Goal: Task Accomplishment & Management: Use online tool/utility

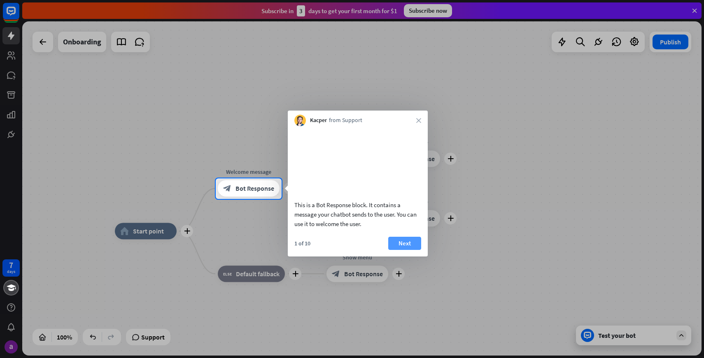
click at [405, 250] on button "Next" at bounding box center [404, 243] width 33 height 13
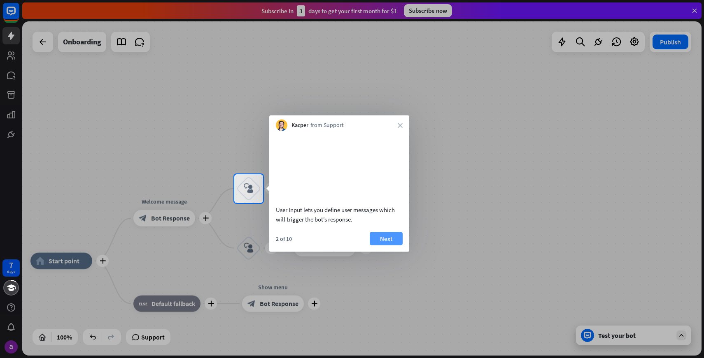
click at [381, 245] on button "Next" at bounding box center [386, 238] width 33 height 13
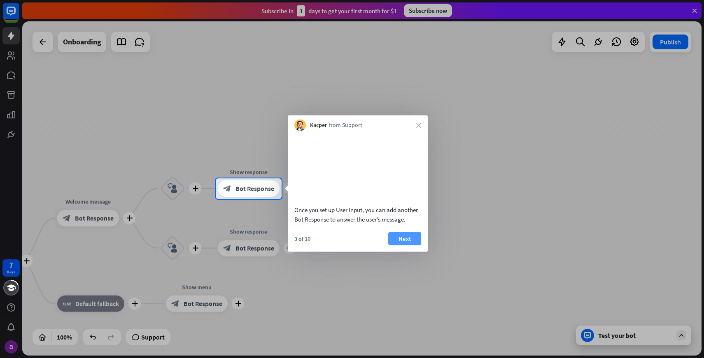
click at [408, 245] on button "Next" at bounding box center [404, 238] width 33 height 13
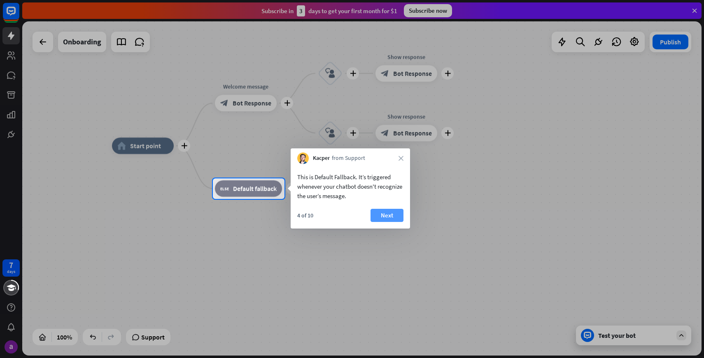
click at [388, 219] on button "Next" at bounding box center [386, 215] width 33 height 13
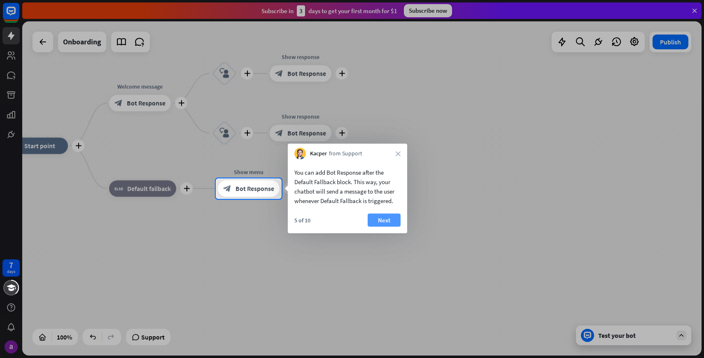
click at [384, 221] on button "Next" at bounding box center [383, 220] width 33 height 13
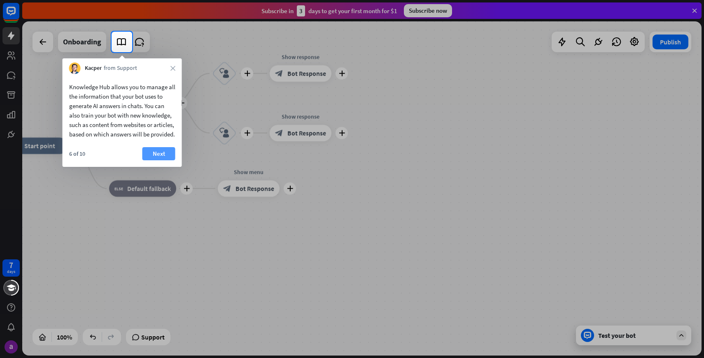
click at [152, 158] on button "Next" at bounding box center [158, 153] width 33 height 13
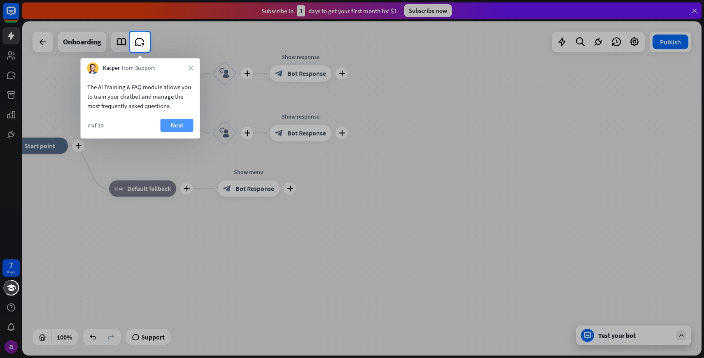
click at [177, 120] on button "Next" at bounding box center [176, 125] width 33 height 13
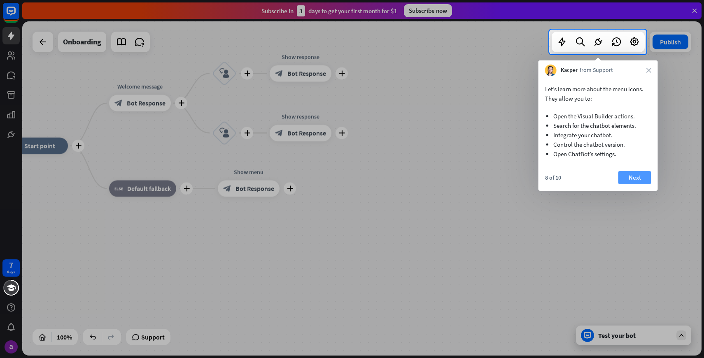
click at [638, 175] on button "Next" at bounding box center [634, 177] width 33 height 13
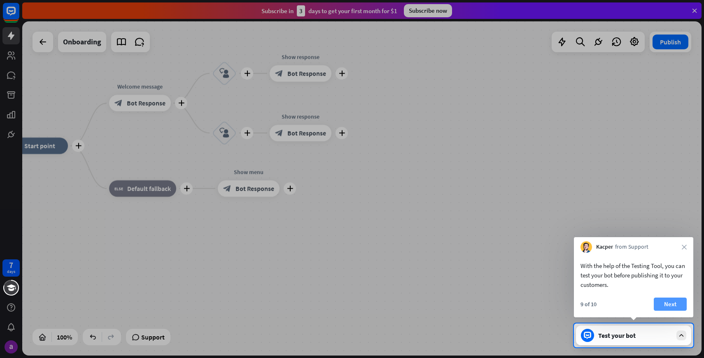
click at [674, 304] on button "Next" at bounding box center [669, 304] width 33 height 13
click at [674, 304] on div "plus home_2 Start point plus Welcome message block_bot_response Bot Response pl…" at bounding box center [345, 313] width 679 height 335
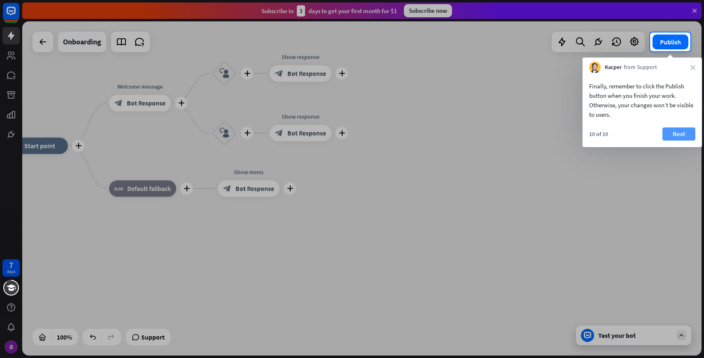
click at [683, 133] on button "Next" at bounding box center [678, 134] width 33 height 13
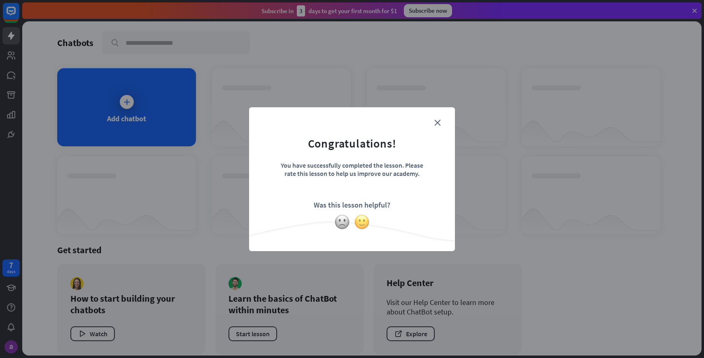
click at [363, 219] on img at bounding box center [362, 222] width 16 height 16
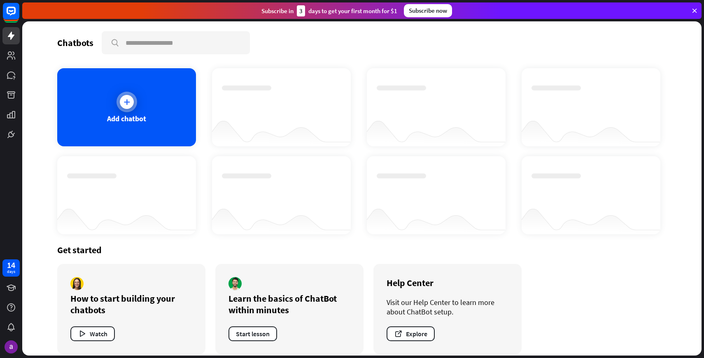
click at [139, 127] on div "Add chatbot" at bounding box center [126, 107] width 139 height 78
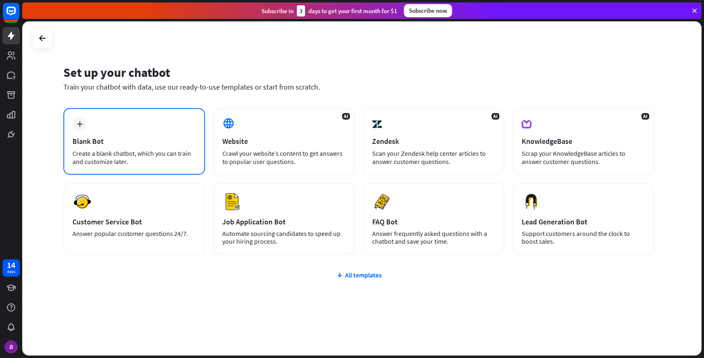
click at [147, 146] on div "Blank Bot" at bounding box center [133, 141] width 123 height 9
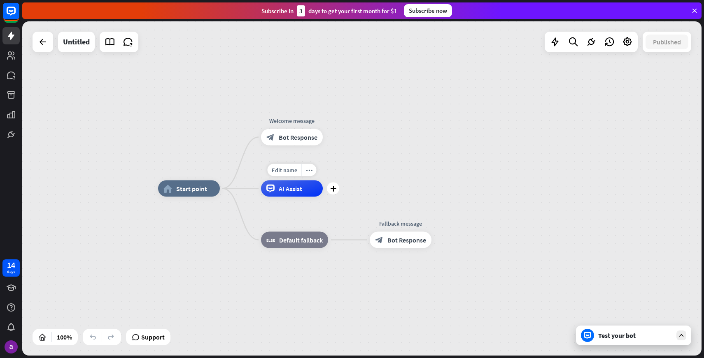
drag, startPoint x: 332, startPoint y: 139, endPoint x: 313, endPoint y: 187, distance: 52.0
drag, startPoint x: 331, startPoint y: 137, endPoint x: 371, endPoint y: 139, distance: 39.5
click at [330, 137] on icon "plus" at bounding box center [333, 138] width 6 height 6
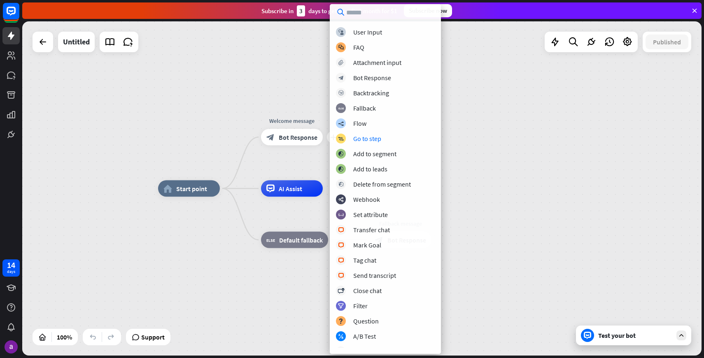
click at [462, 177] on div "home_2 Start point plus Welcome message block_bot_response Bot Response AI Assi…" at bounding box center [361, 188] width 679 height 335
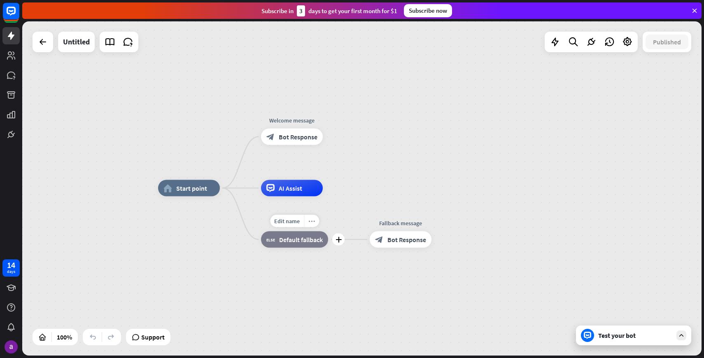
click at [312, 219] on icon "more_horiz" at bounding box center [311, 221] width 7 height 6
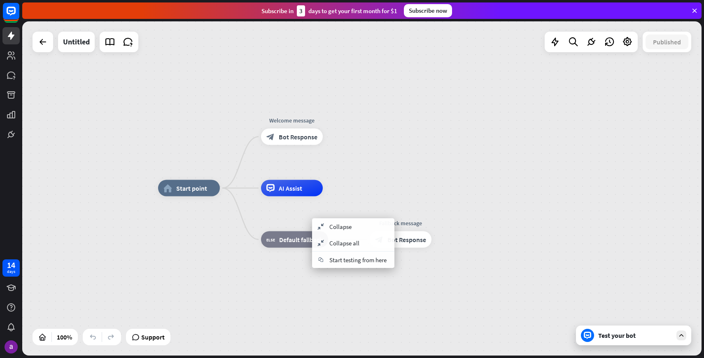
click at [296, 272] on div "home_2 Start point Welcome message block_bot_response Bot Response AI Assist bl…" at bounding box center [497, 355] width 679 height 335
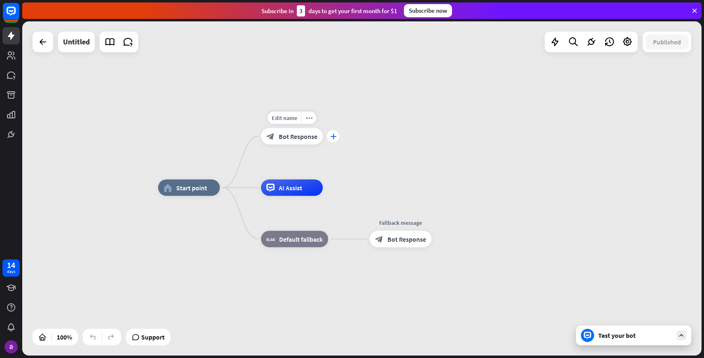
click at [332, 141] on div "plus" at bounding box center [333, 136] width 12 height 12
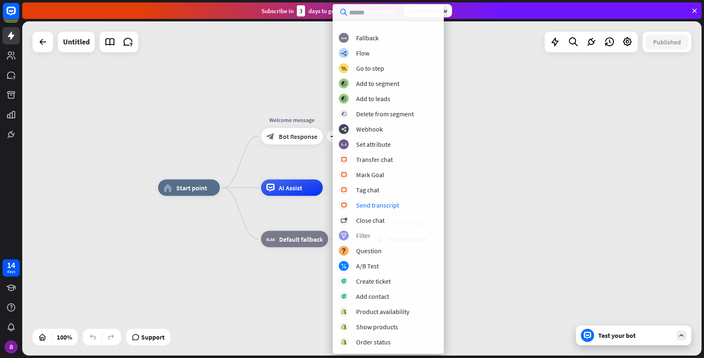
scroll to position [71, 0]
click at [370, 264] on div "A/B Test" at bounding box center [367, 266] width 23 height 8
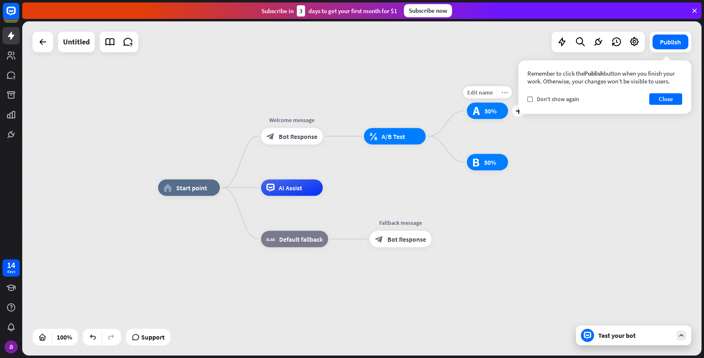
click at [506, 90] on icon "more_horiz" at bounding box center [504, 92] width 7 height 6
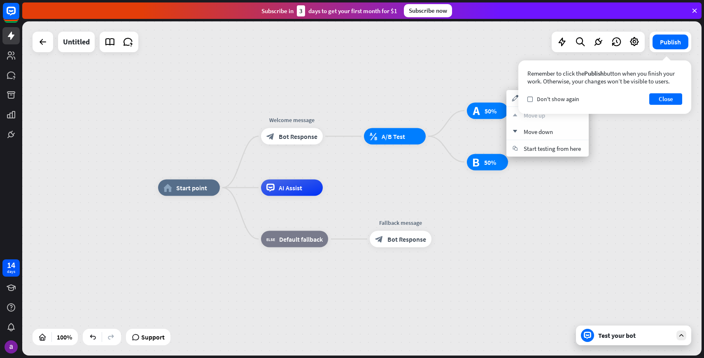
click at [525, 184] on div "home_2 Start point Welcome message block_bot_response Bot Response block_ab_tes…" at bounding box center [361, 188] width 679 height 335
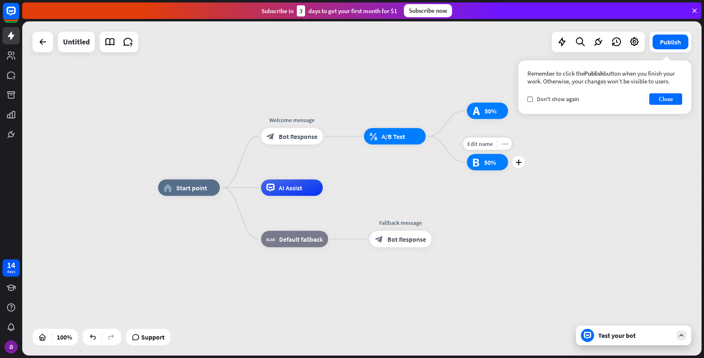
click at [502, 142] on icon "more_horiz" at bounding box center [504, 144] width 7 height 6
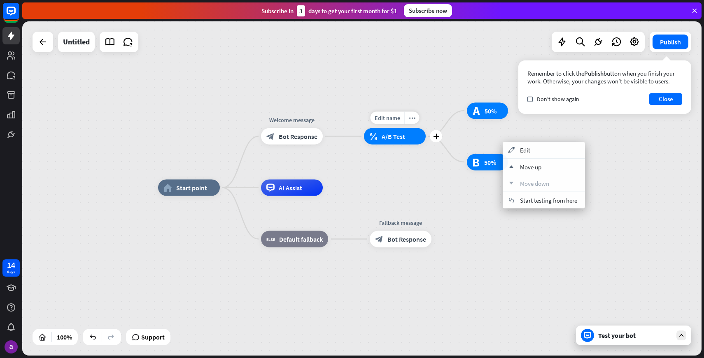
click at [430, 136] on div "plus" at bounding box center [436, 136] width 12 height 12
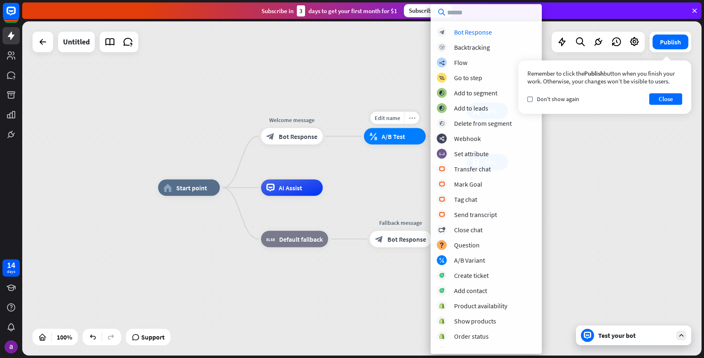
click at [413, 119] on icon "more_horiz" at bounding box center [412, 118] width 7 height 6
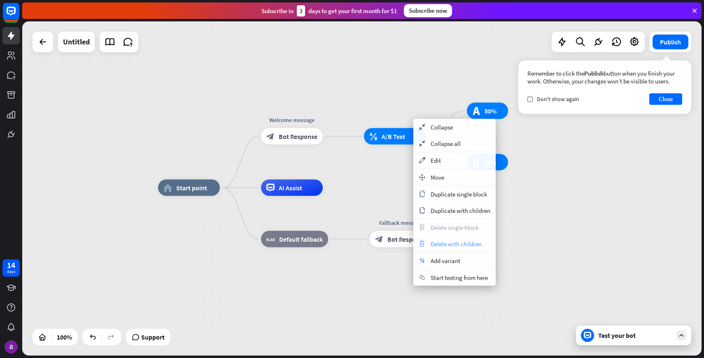
click at [453, 237] on div "trash Delete with children" at bounding box center [454, 244] width 82 height 16
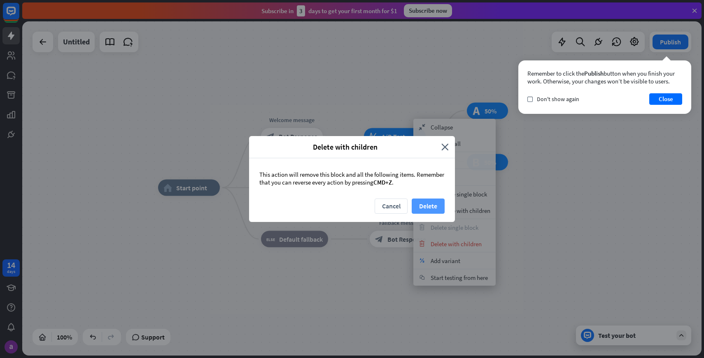
click at [430, 209] on button "Delete" at bounding box center [428, 206] width 33 height 15
